Goal: Task Accomplishment & Management: Use online tool/utility

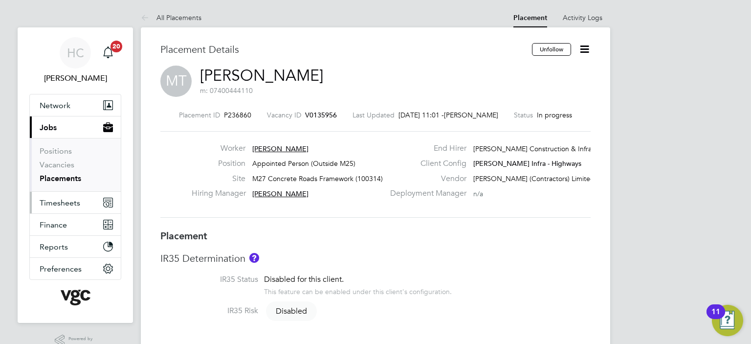
click at [54, 202] on span "Timesheets" at bounding box center [60, 202] width 41 height 9
click at [49, 203] on span "Timesheets" at bounding box center [60, 202] width 41 height 9
click at [53, 200] on span "Timesheets" at bounding box center [60, 202] width 41 height 9
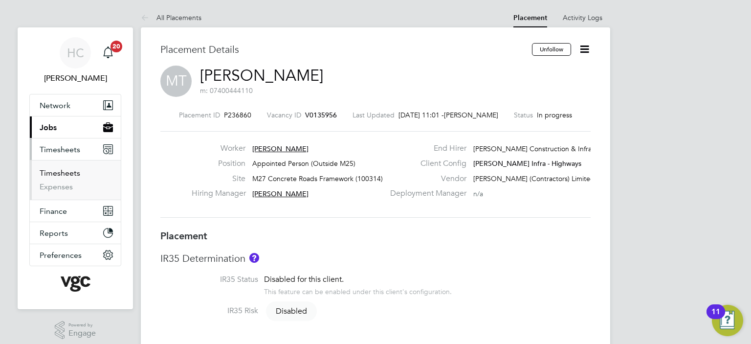
click at [53, 174] on link "Timesheets" at bounding box center [60, 172] width 41 height 9
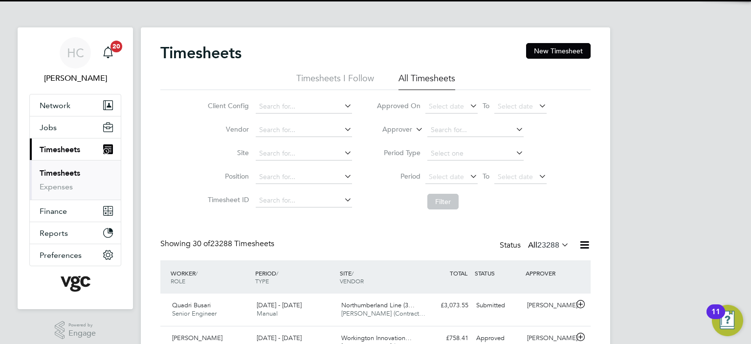
scroll to position [24, 85]
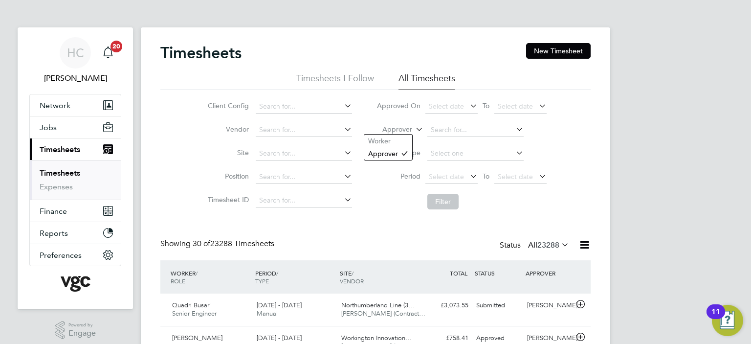
click at [407, 130] on label "Approver" at bounding box center [390, 130] width 44 height 10
click at [398, 140] on li "Worker" at bounding box center [388, 140] width 48 height 13
click at [466, 134] on input at bounding box center [475, 130] width 96 height 14
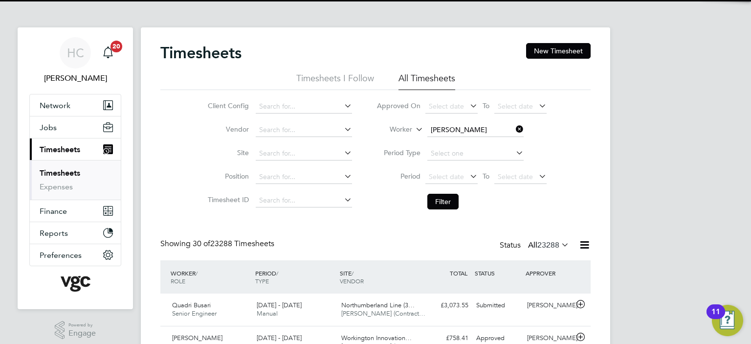
click at [476, 139] on li "[PERSON_NAME] ter" at bounding box center [475, 142] width 97 height 13
type input "[PERSON_NAME]"
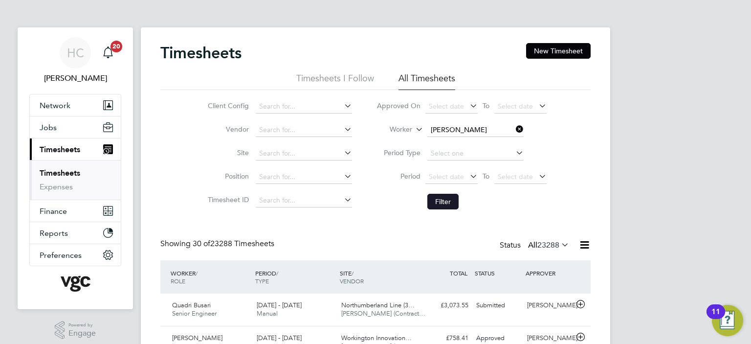
click at [443, 204] on button "Filter" at bounding box center [442, 202] width 31 height 16
